Goal: Register for event/course

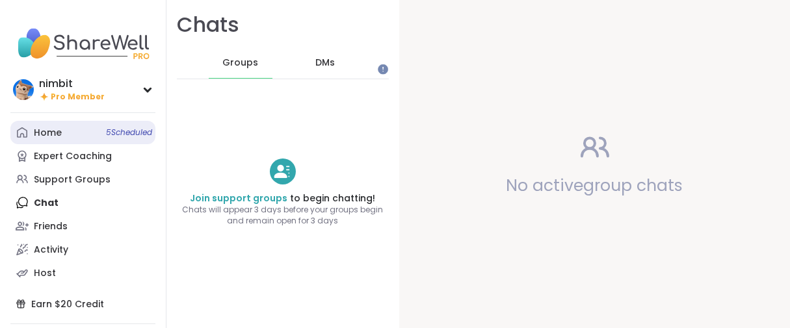
click at [42, 140] on div "Home 5 Scheduled" at bounding box center [48, 133] width 28 height 13
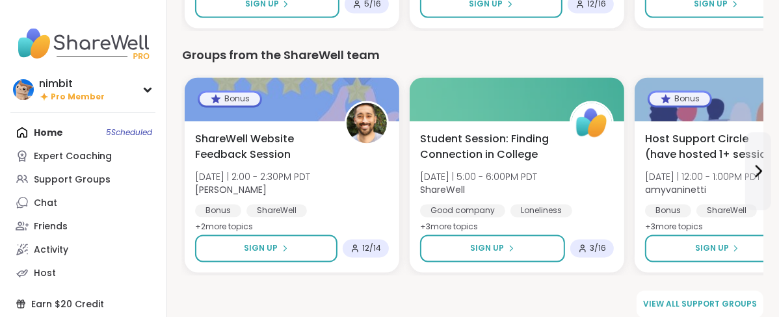
scroll to position [1912, 0]
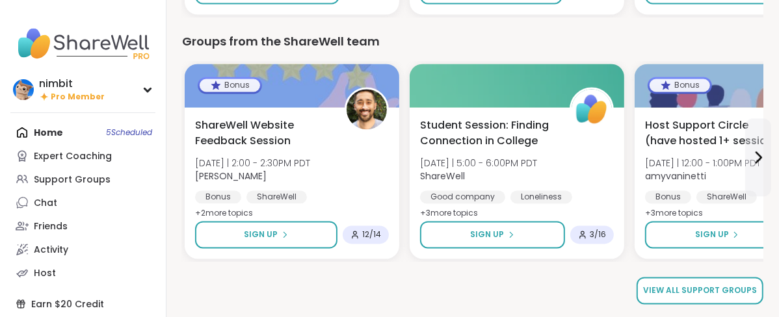
click at [676, 293] on span "View all support groups" at bounding box center [700, 291] width 114 height 12
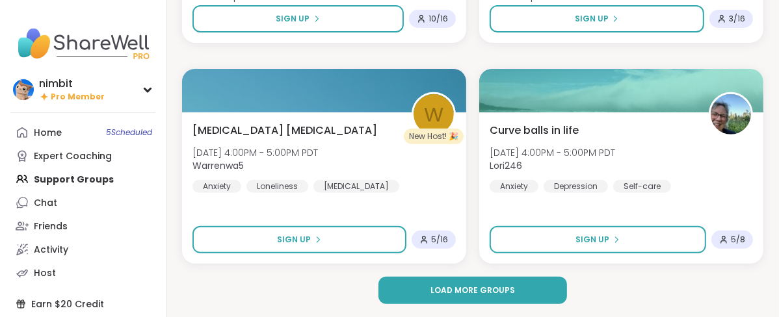
scroll to position [4006, 0]
click at [504, 297] on span "Load more groups" at bounding box center [472, 291] width 85 height 12
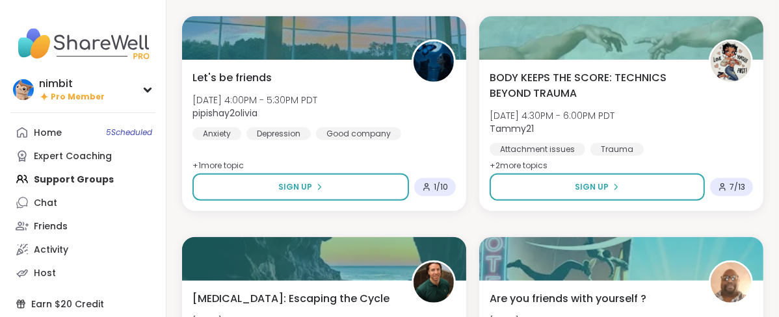
scroll to position [4078, 0]
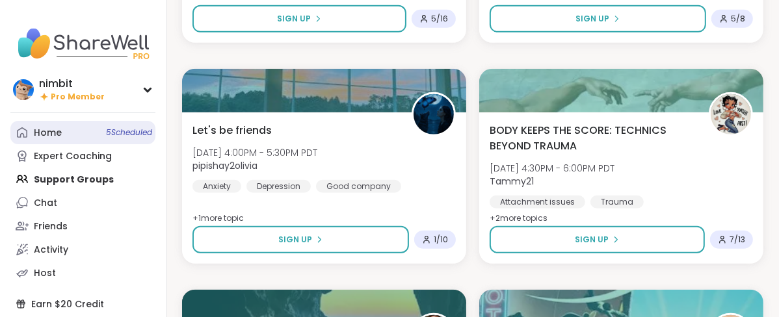
click at [47, 140] on div "Home 5 Scheduled" at bounding box center [48, 133] width 28 height 13
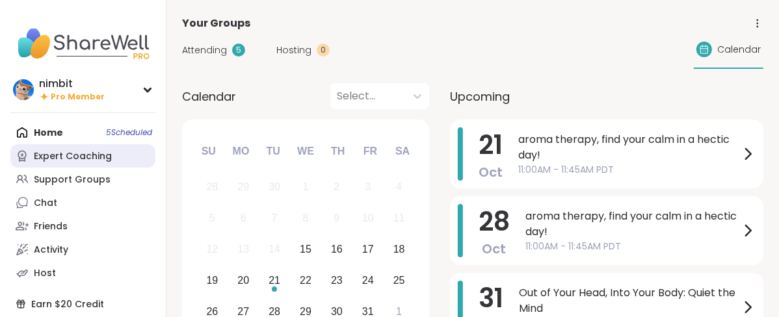
click at [48, 163] on div "Expert Coaching" at bounding box center [73, 156] width 78 height 13
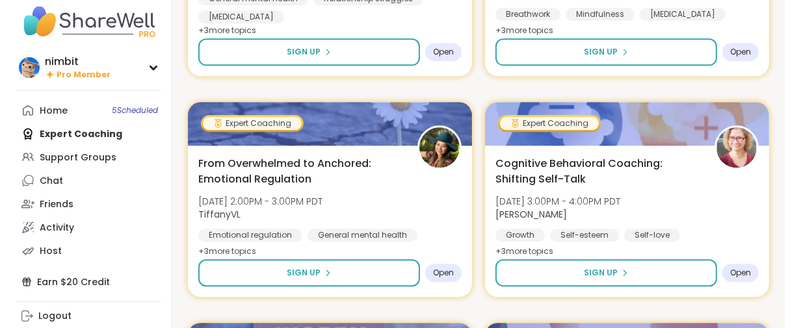
scroll to position [2384, 0]
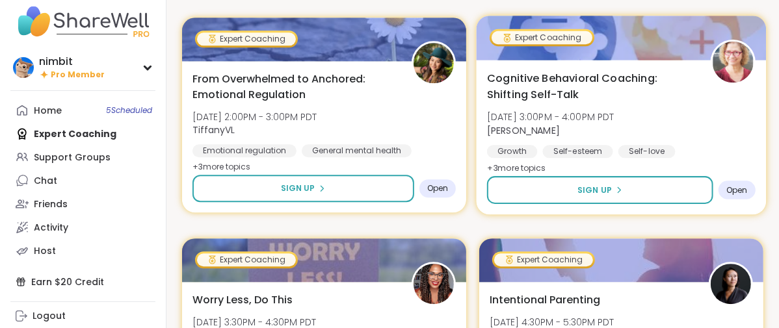
click at [586, 60] on div at bounding box center [622, 38] width 290 height 44
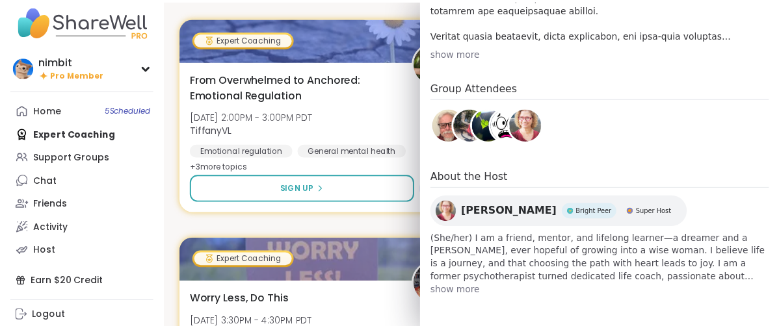
scroll to position [687, 0]
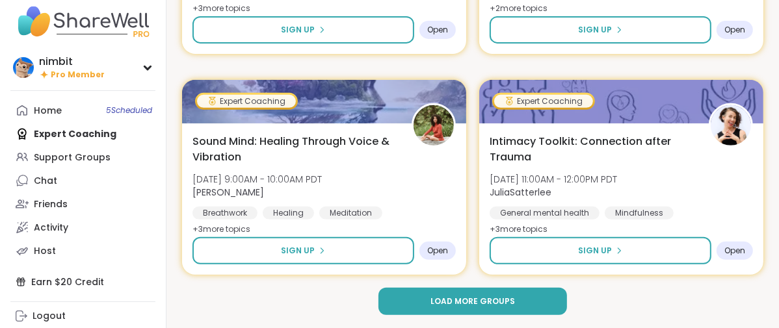
scroll to position [4029, 0]
click at [437, 304] on button "Load more groups" at bounding box center [472, 301] width 189 height 27
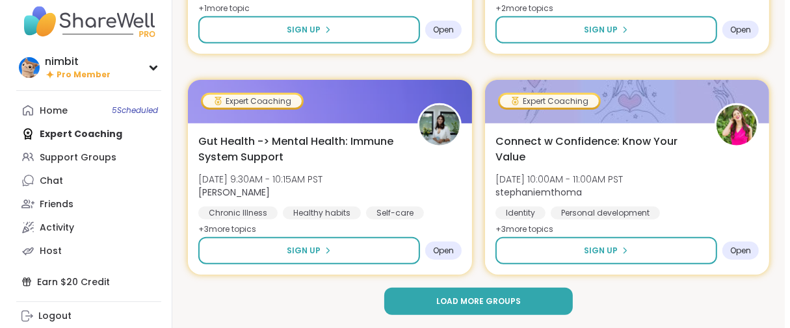
scroll to position [8126, 0]
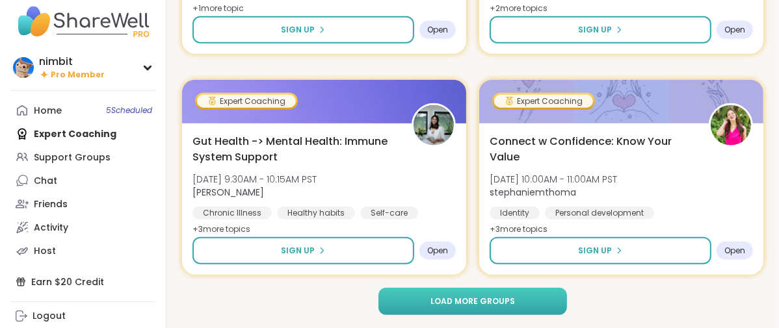
click at [429, 297] on button "Load more groups" at bounding box center [472, 301] width 189 height 27
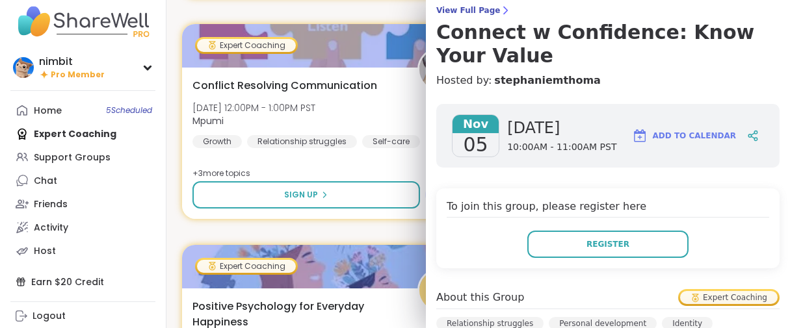
scroll to position [326, 0]
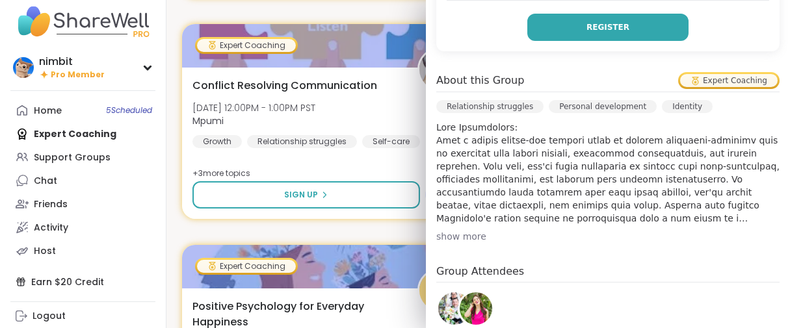
click at [528, 41] on button "Register" at bounding box center [607, 27] width 161 height 27
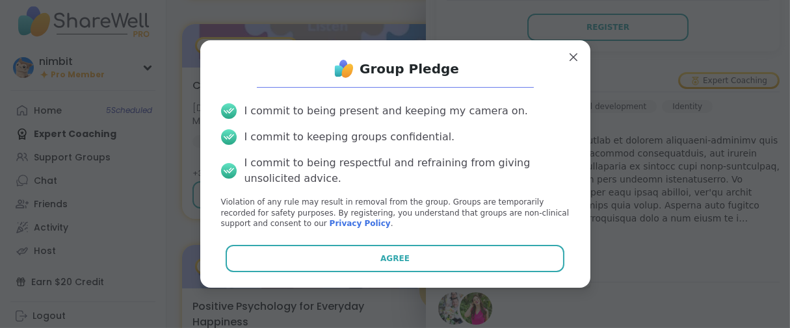
scroll to position [52, 0]
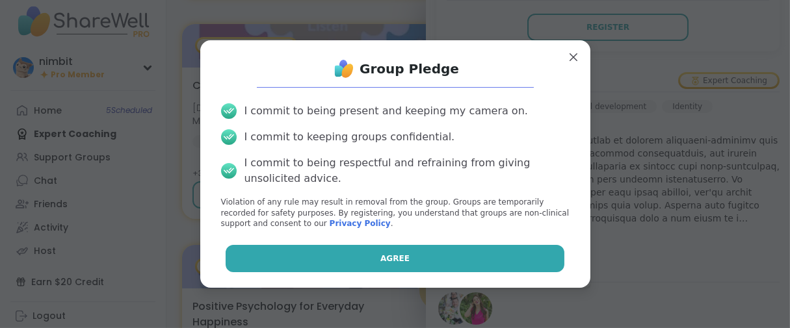
click at [380, 265] on span "Agree" at bounding box center [394, 259] width 29 height 12
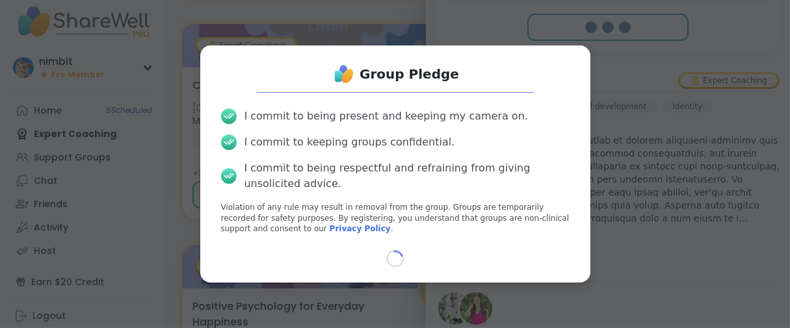
select select "**"
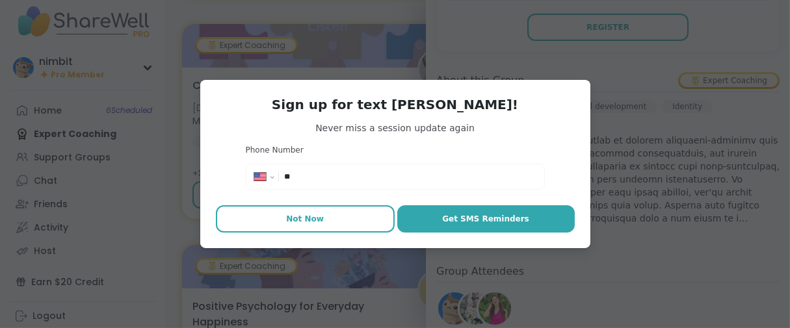
click at [321, 233] on button "Not Now" at bounding box center [305, 218] width 179 height 27
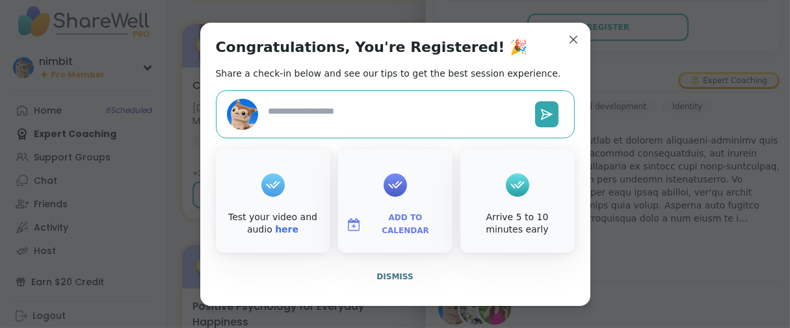
scroll to position [1, 0]
click at [377, 282] on span "Dismiss" at bounding box center [395, 276] width 36 height 9
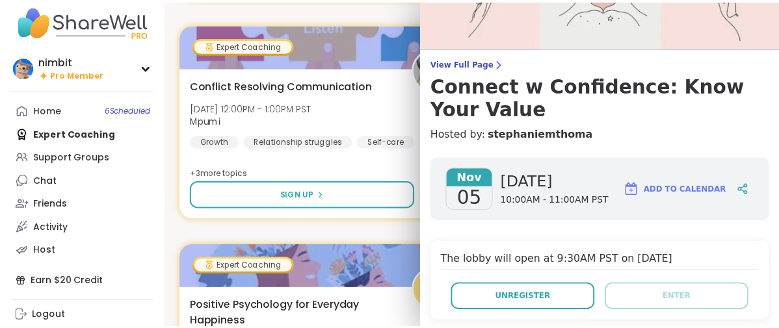
scroll to position [0, 0]
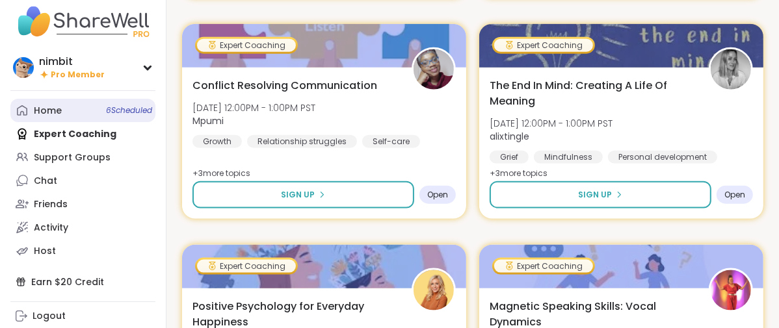
click at [48, 105] on div "Home 6 Scheduled" at bounding box center [48, 111] width 28 height 13
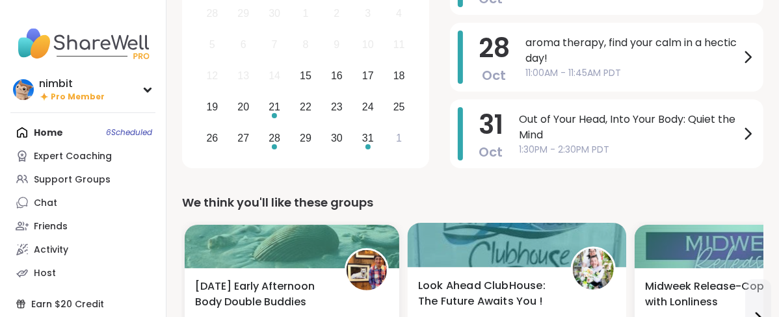
scroll to position [144, 0]
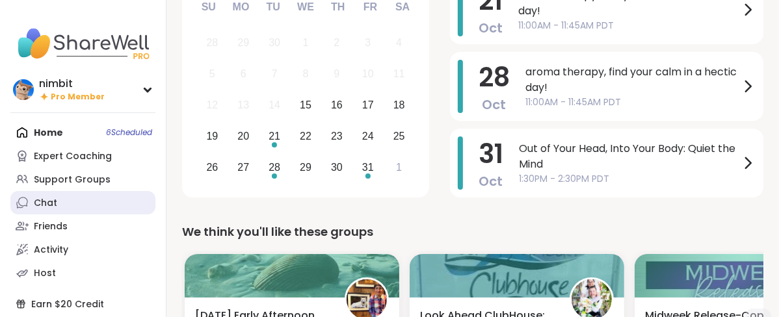
click at [36, 215] on link "Chat" at bounding box center [82, 202] width 145 height 23
